Goal: Information Seeking & Learning: Learn about a topic

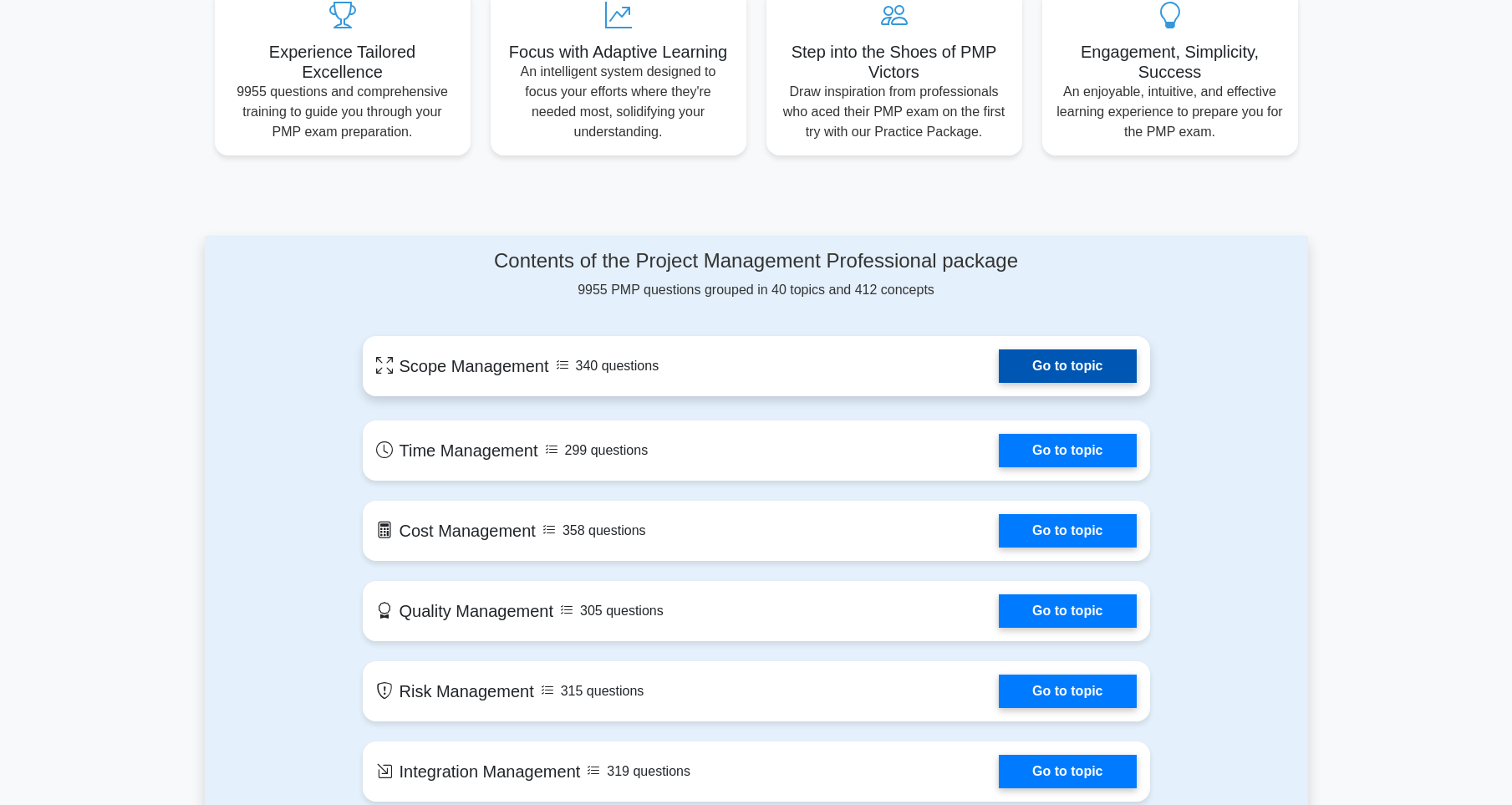
scroll to position [577, 0]
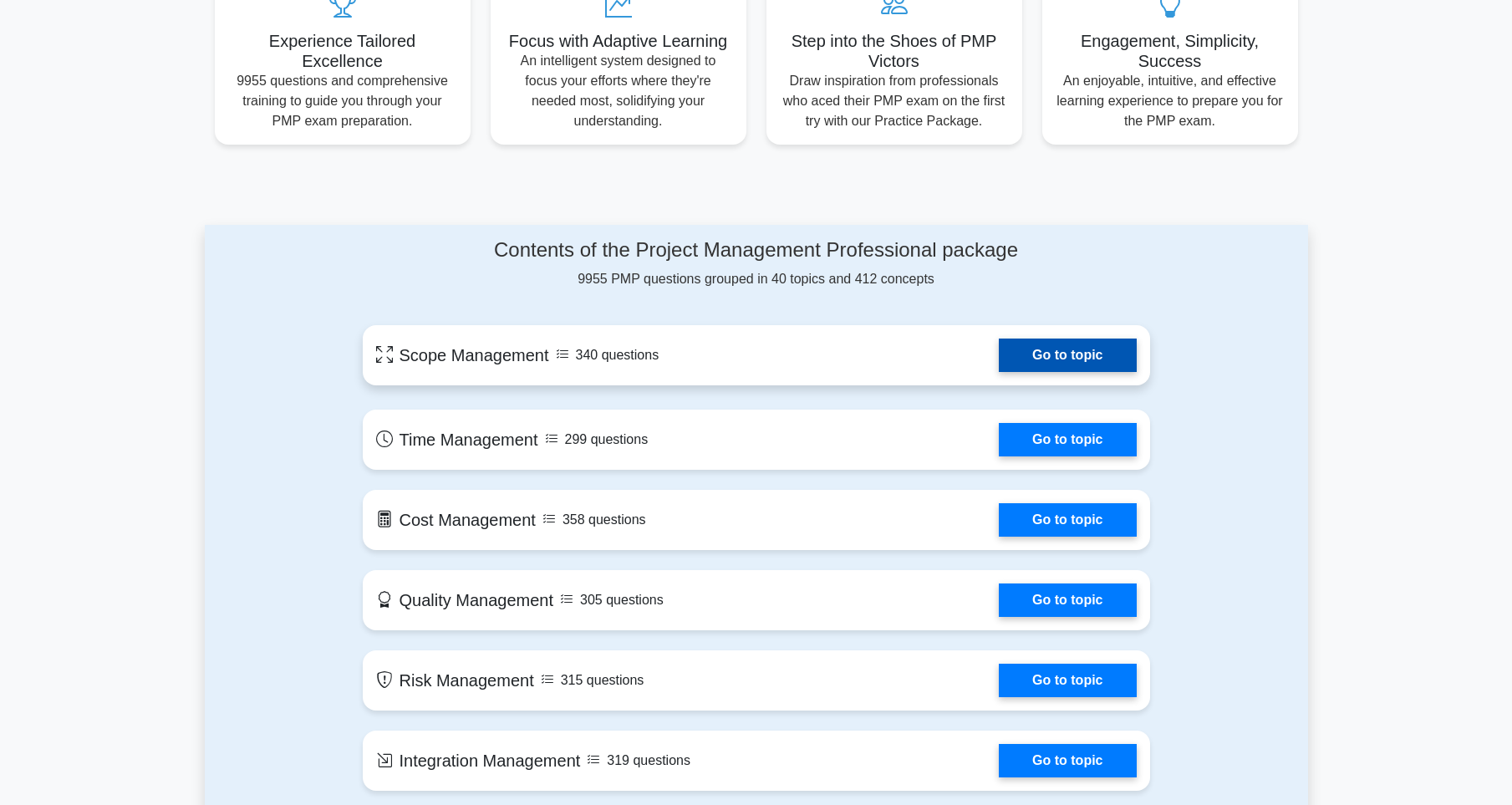
click at [1029, 372] on link "Go to topic" at bounding box center [1067, 355] width 137 height 33
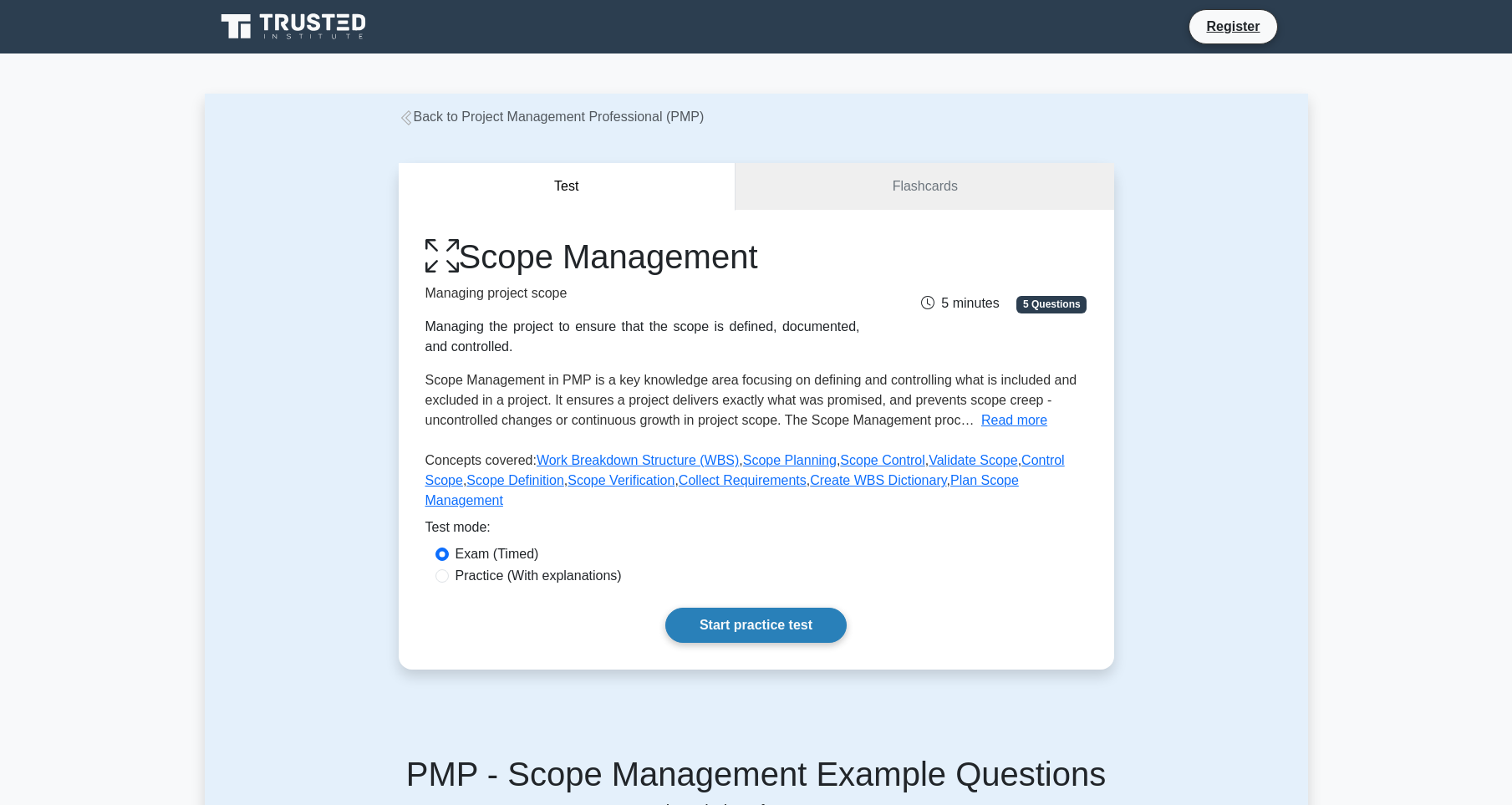
click at [772, 643] on link "Start practice test" at bounding box center [756, 626] width 181 height 35
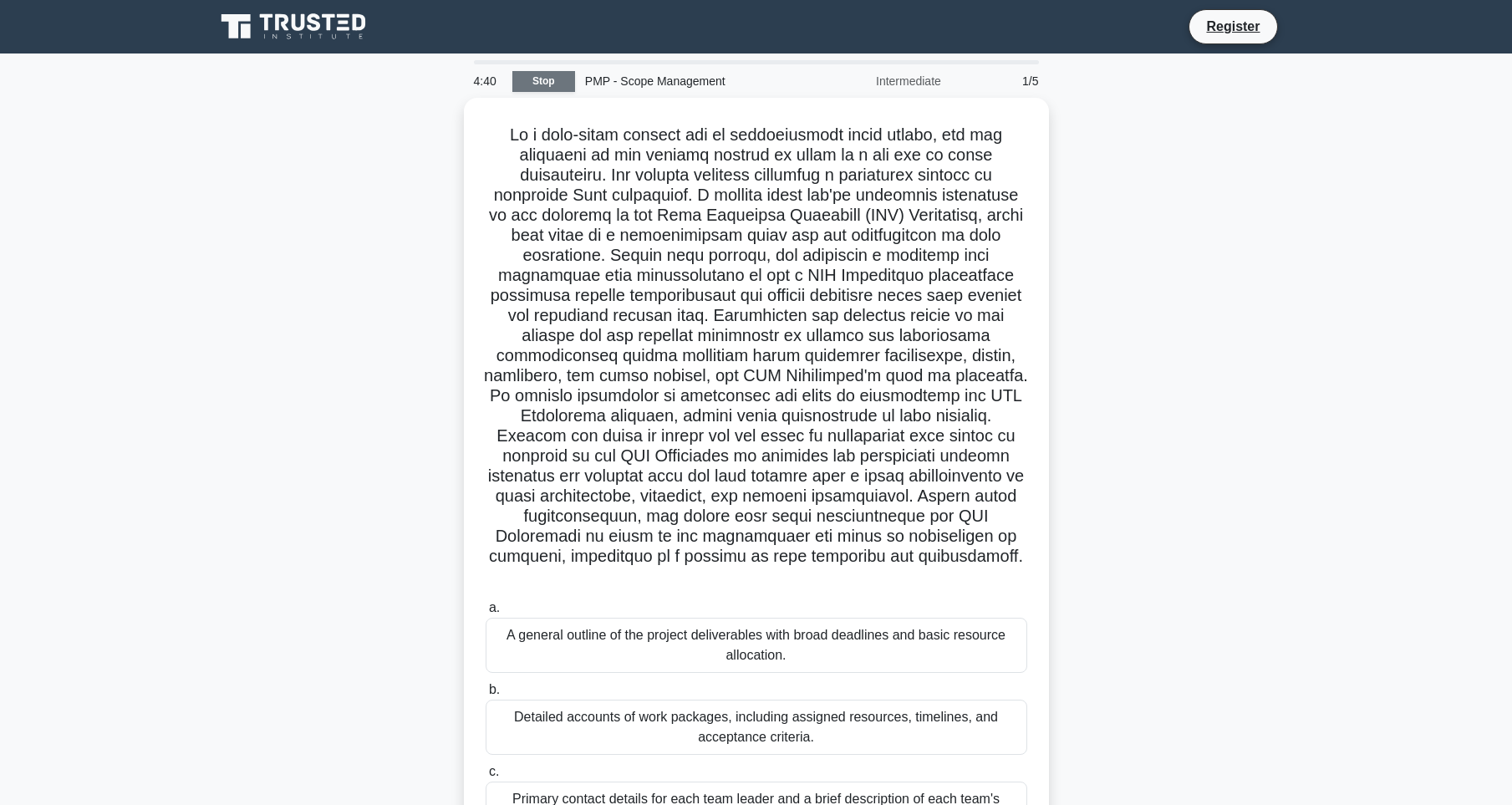
click at [549, 89] on link "Stop" at bounding box center [543, 82] width 63 height 21
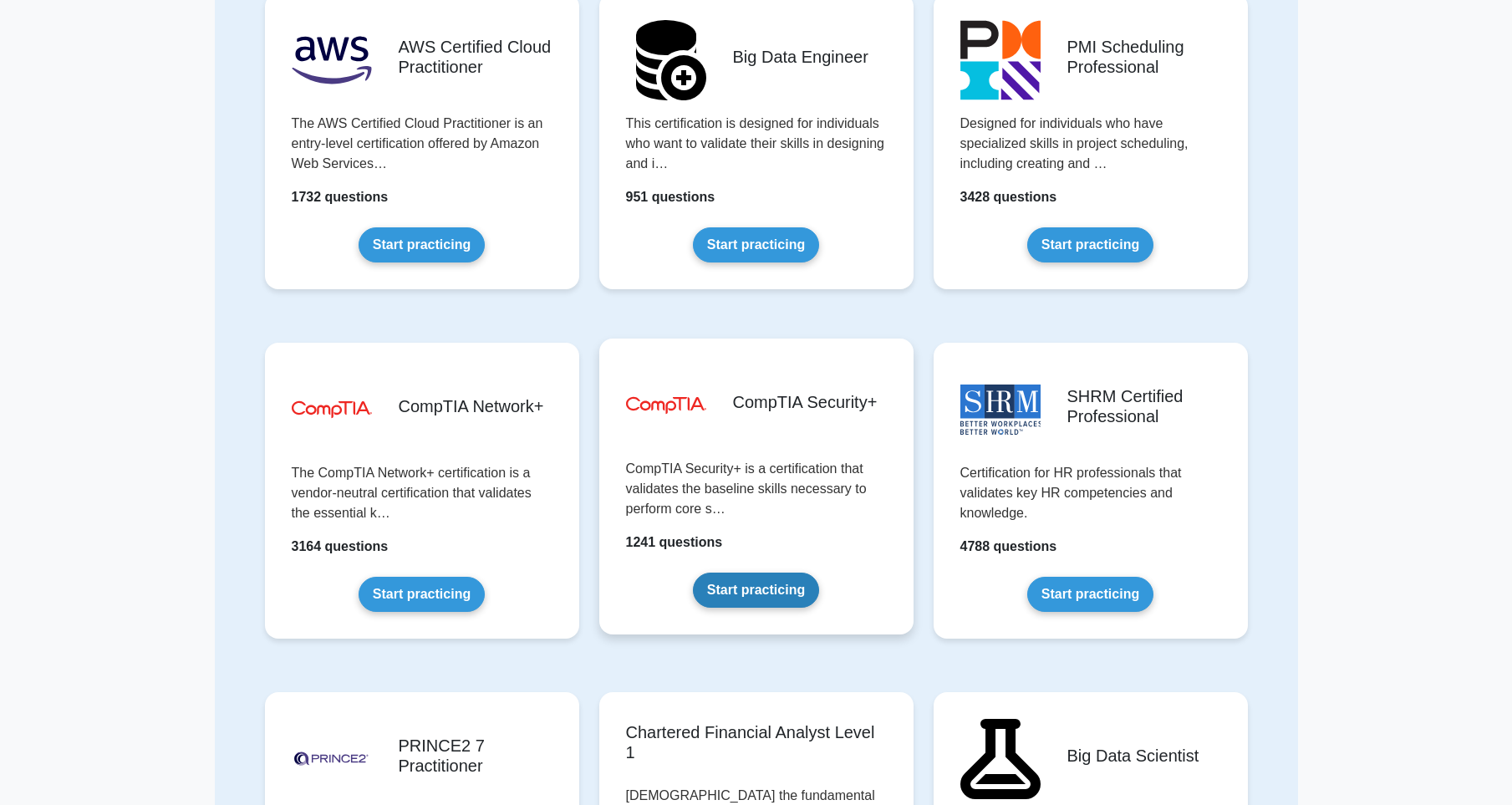
scroll to position [3000, 0]
